Goal: Task Accomplishment & Management: Manage account settings

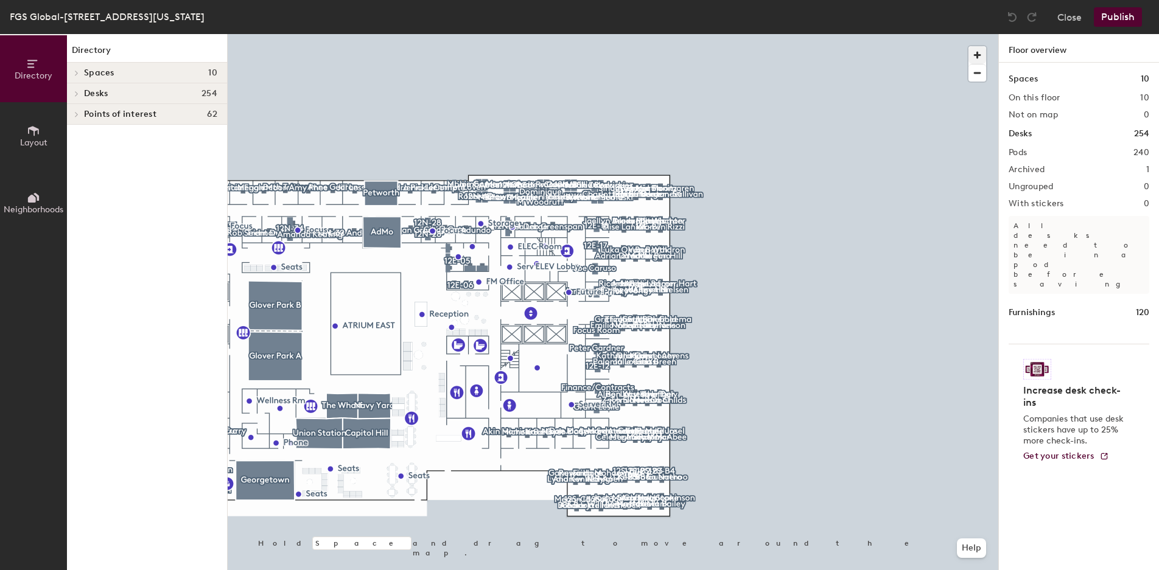
click at [975, 54] on span "button" at bounding box center [977, 55] width 18 height 18
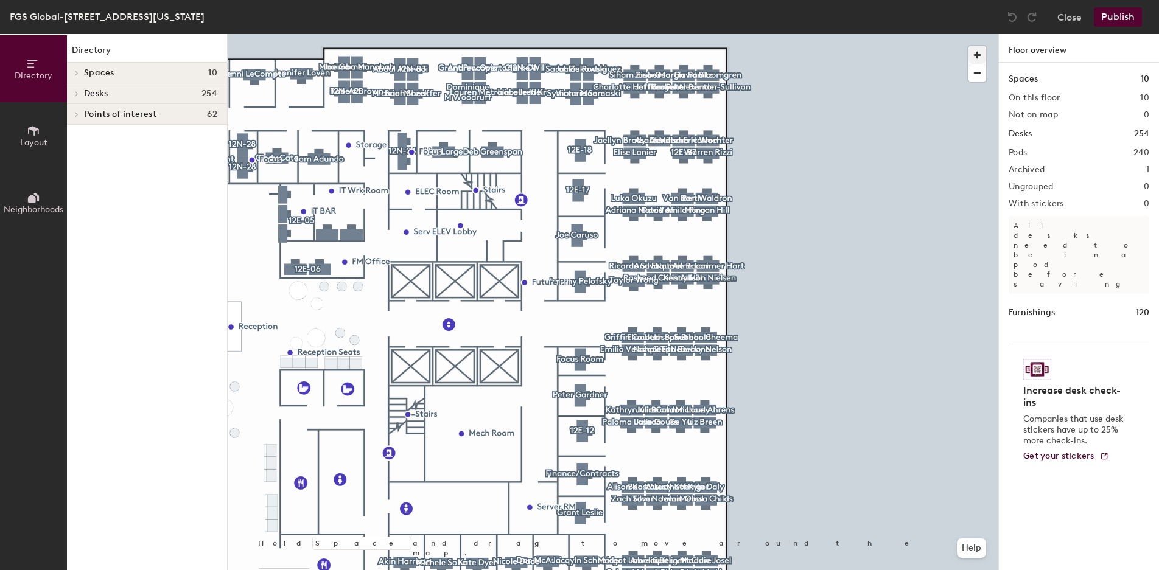
click at [979, 55] on span "button" at bounding box center [977, 55] width 18 height 18
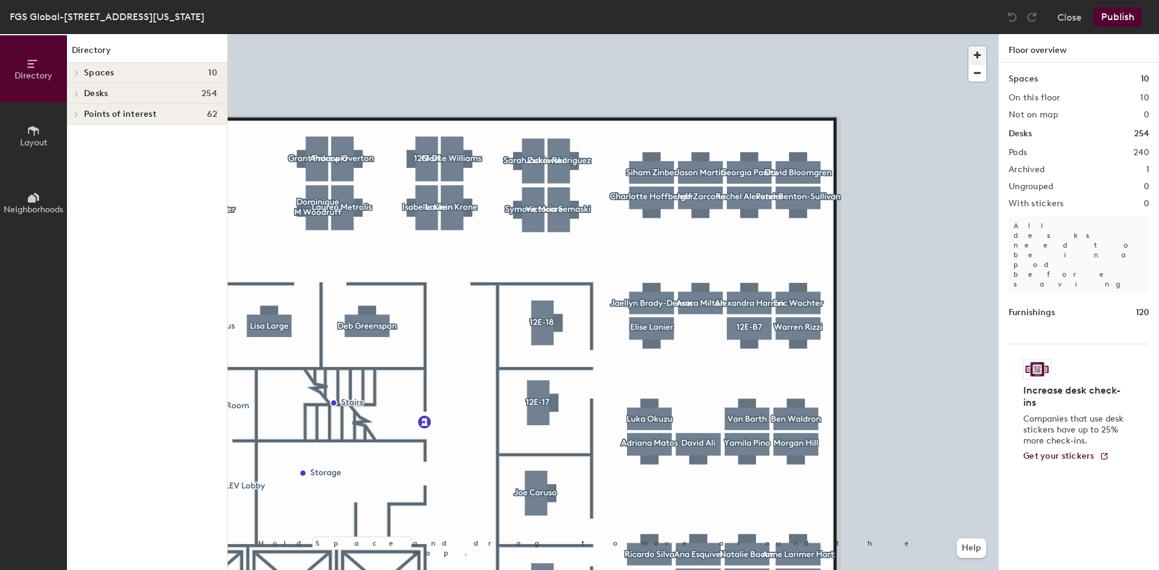
click at [975, 56] on span "button" at bounding box center [977, 55] width 18 height 18
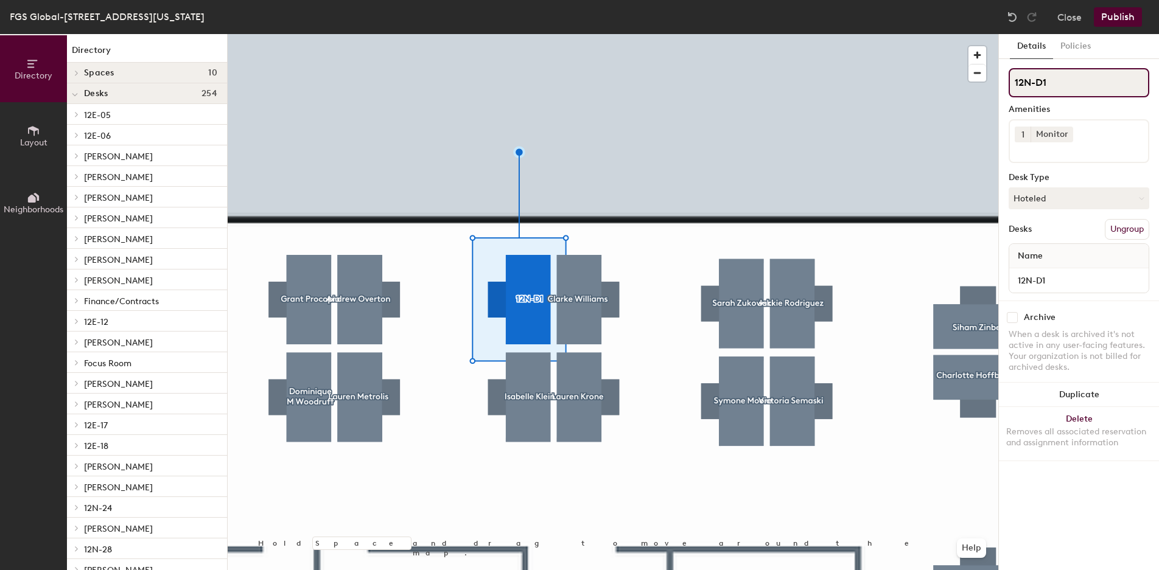
drag, startPoint x: 1126, startPoint y: 87, endPoint x: 1000, endPoint y: 86, distance: 126.0
click at [1000, 86] on div "Details Policies 12N-D1 Amenities 1 Monitor Desk Type Hoteled Desks Ungroup Nam…" at bounding box center [1079, 302] width 160 height 536
drag, startPoint x: 1077, startPoint y: 199, endPoint x: 1080, endPoint y: 219, distance: 20.3
click at [1077, 199] on button "Hoteled" at bounding box center [1079, 198] width 141 height 22
click at [1056, 238] on div "Assigned" at bounding box center [1070, 236] width 122 height 18
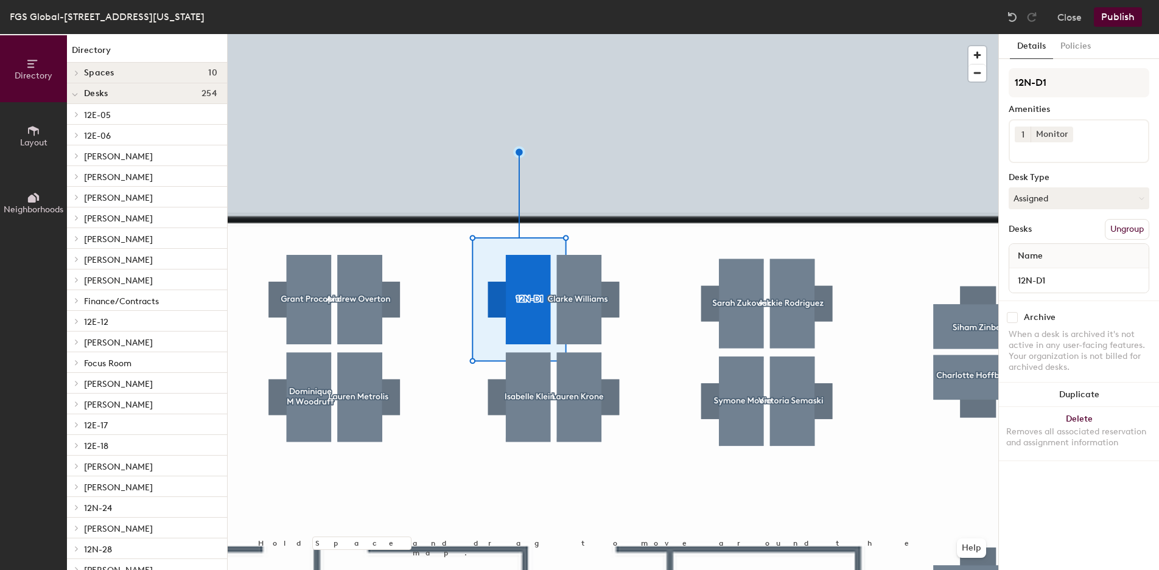
click at [1116, 17] on button "Publish" at bounding box center [1118, 16] width 48 height 19
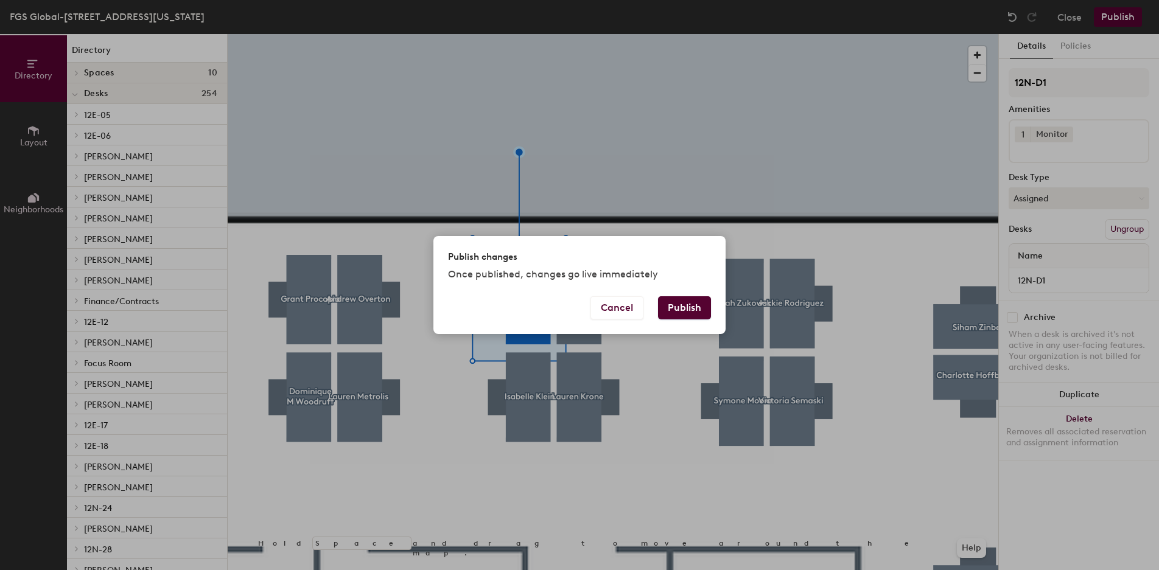
click at [680, 310] on button "Publish" at bounding box center [684, 307] width 53 height 23
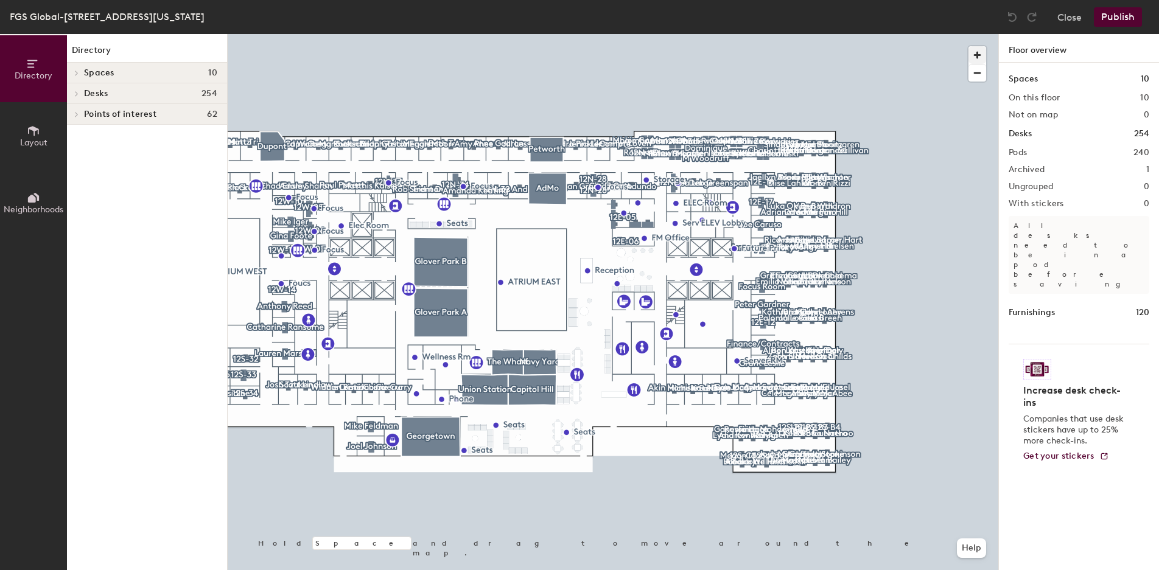
click at [975, 54] on span "button" at bounding box center [977, 55] width 18 height 18
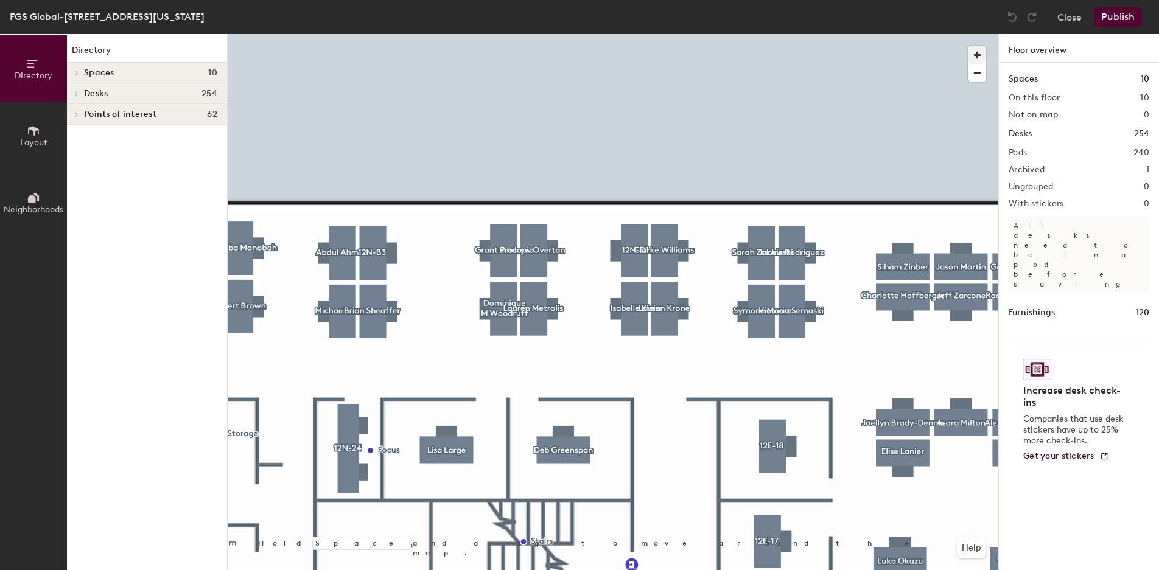
click at [974, 57] on span "button" at bounding box center [977, 55] width 18 height 18
click at [651, 34] on div at bounding box center [613, 34] width 771 height 0
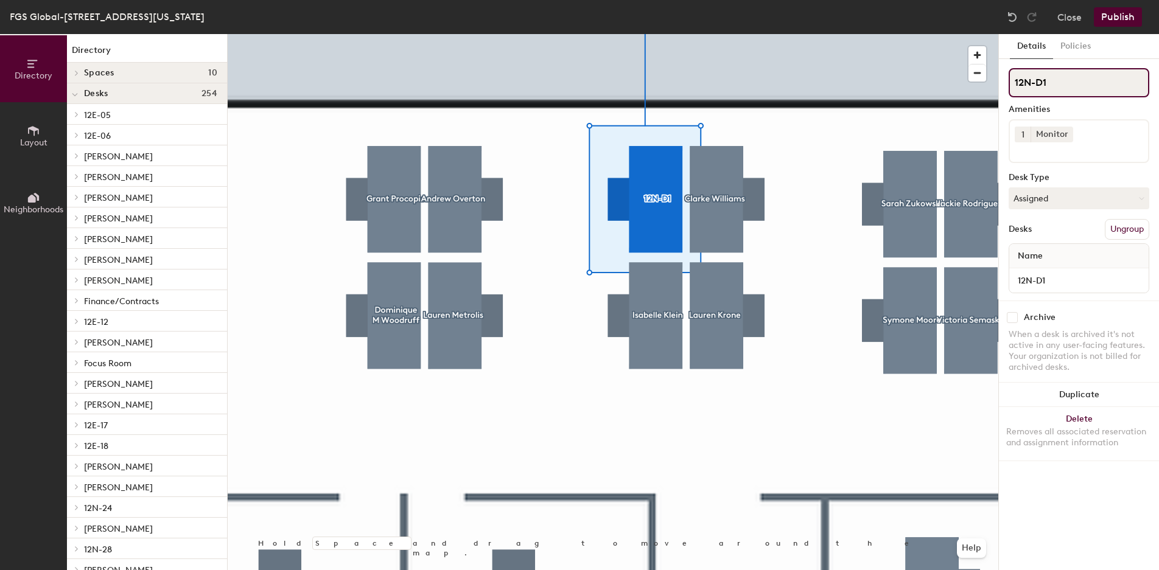
drag, startPoint x: 1093, startPoint y: 85, endPoint x: 1013, endPoint y: 80, distance: 80.5
click at [1013, 80] on input "12N-D1" at bounding box center [1079, 82] width 141 height 29
paste input "[PERSON_NAME]"
type input "[PERSON_NAME]"
click at [1080, 197] on button "Assigned" at bounding box center [1079, 198] width 141 height 22
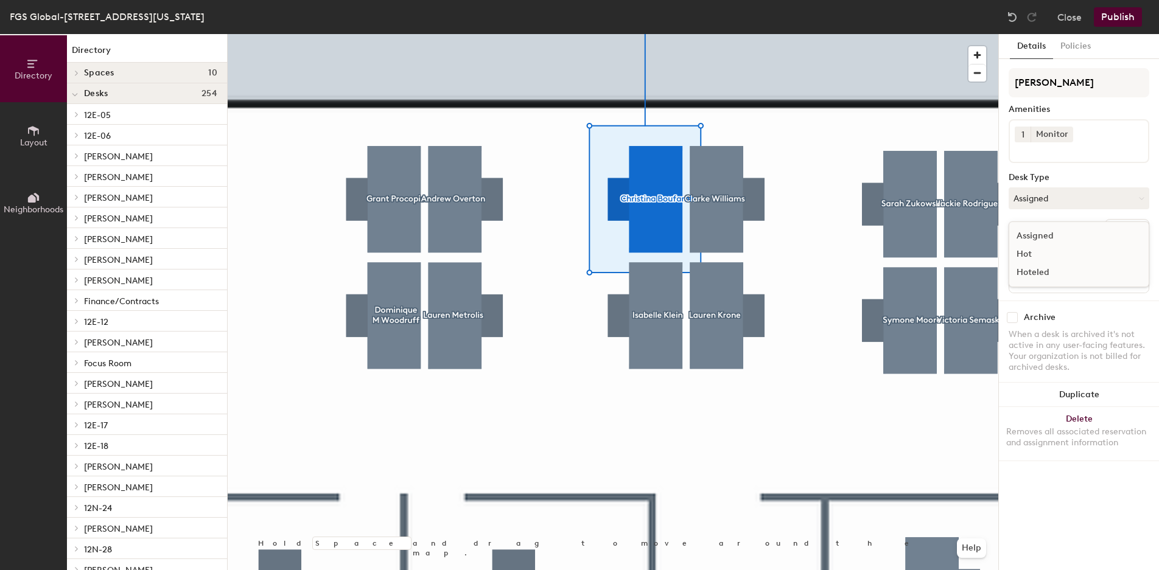
click at [1067, 234] on div "Assigned" at bounding box center [1070, 236] width 122 height 18
click at [1126, 13] on button "Publish" at bounding box center [1118, 16] width 48 height 19
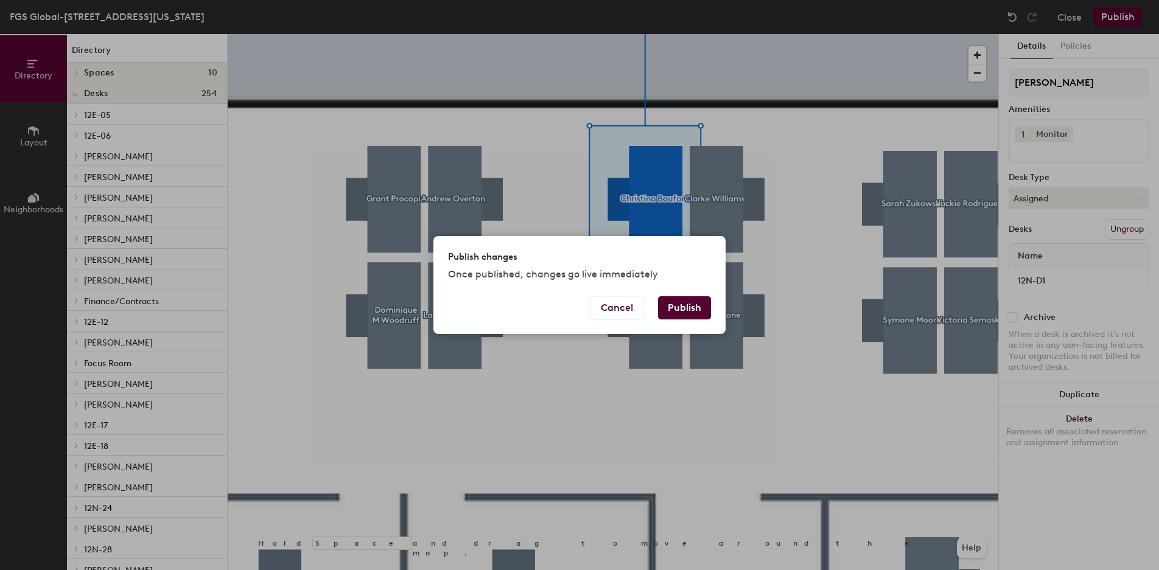
click at [698, 310] on button "Publish" at bounding box center [684, 307] width 53 height 23
